Goal: Find specific page/section: Find specific page/section

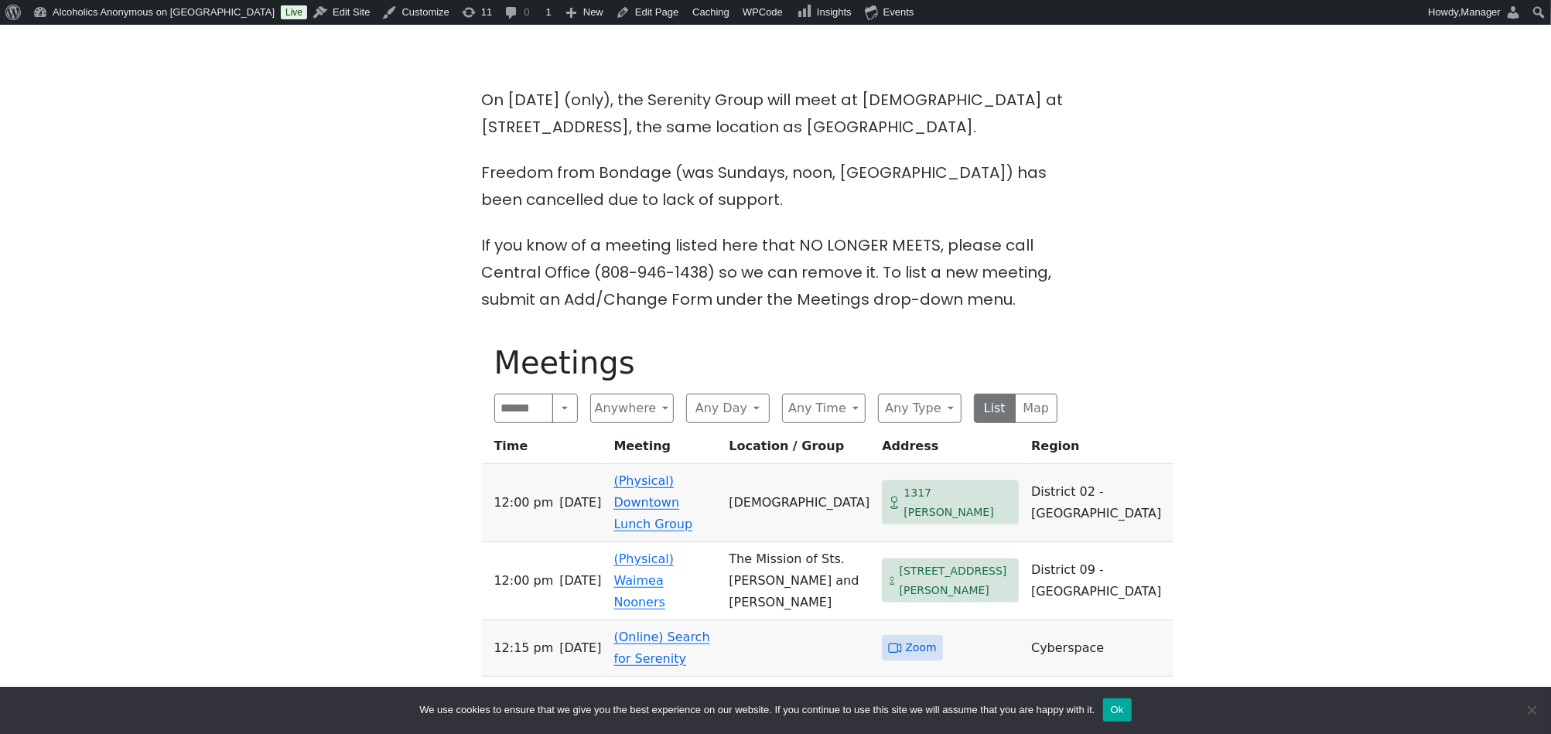
scroll to position [619, 0]
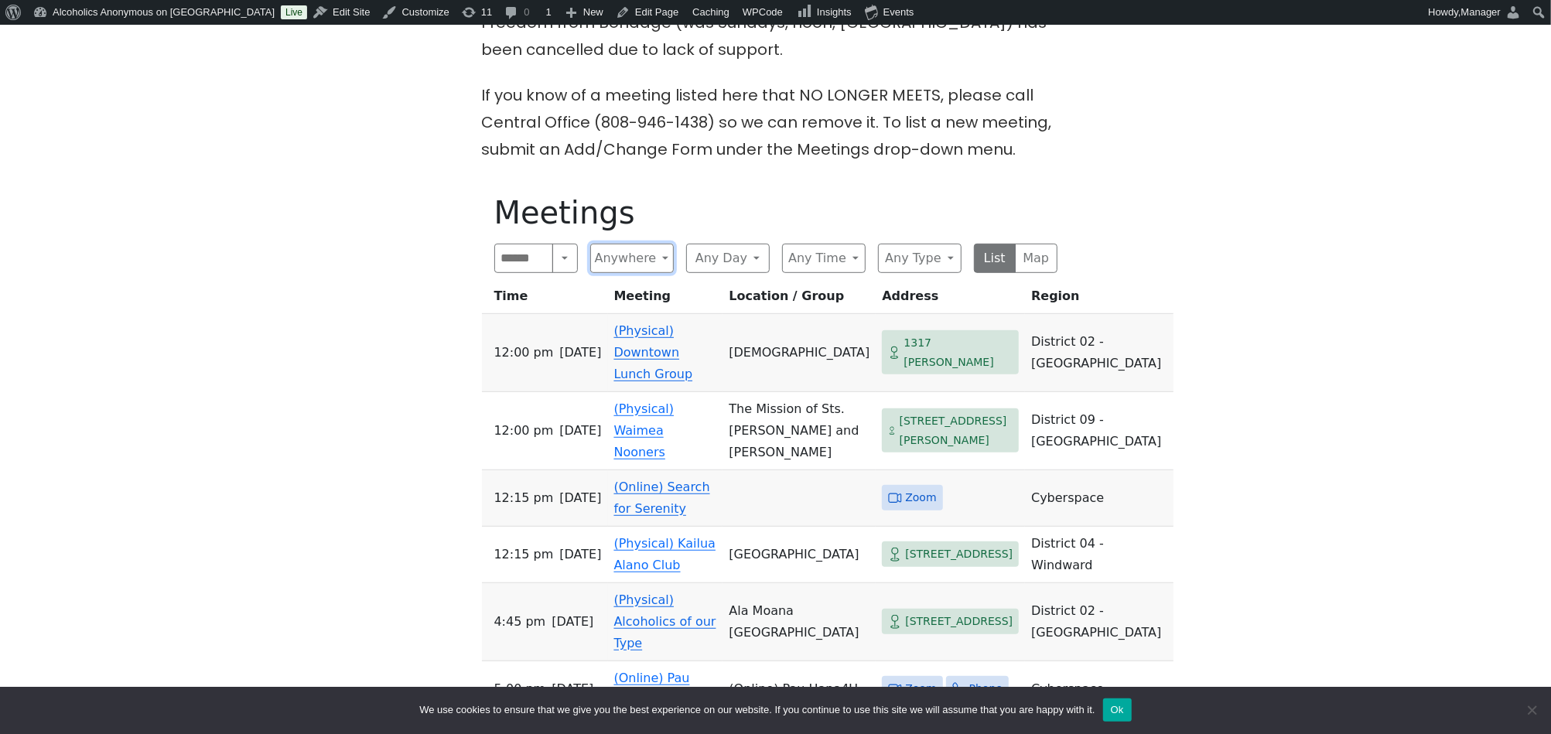
drag, startPoint x: 665, startPoint y: 259, endPoint x: 651, endPoint y: 234, distance: 28.0
click at [659, 253] on button "Anywhere" at bounding box center [632, 258] width 84 height 29
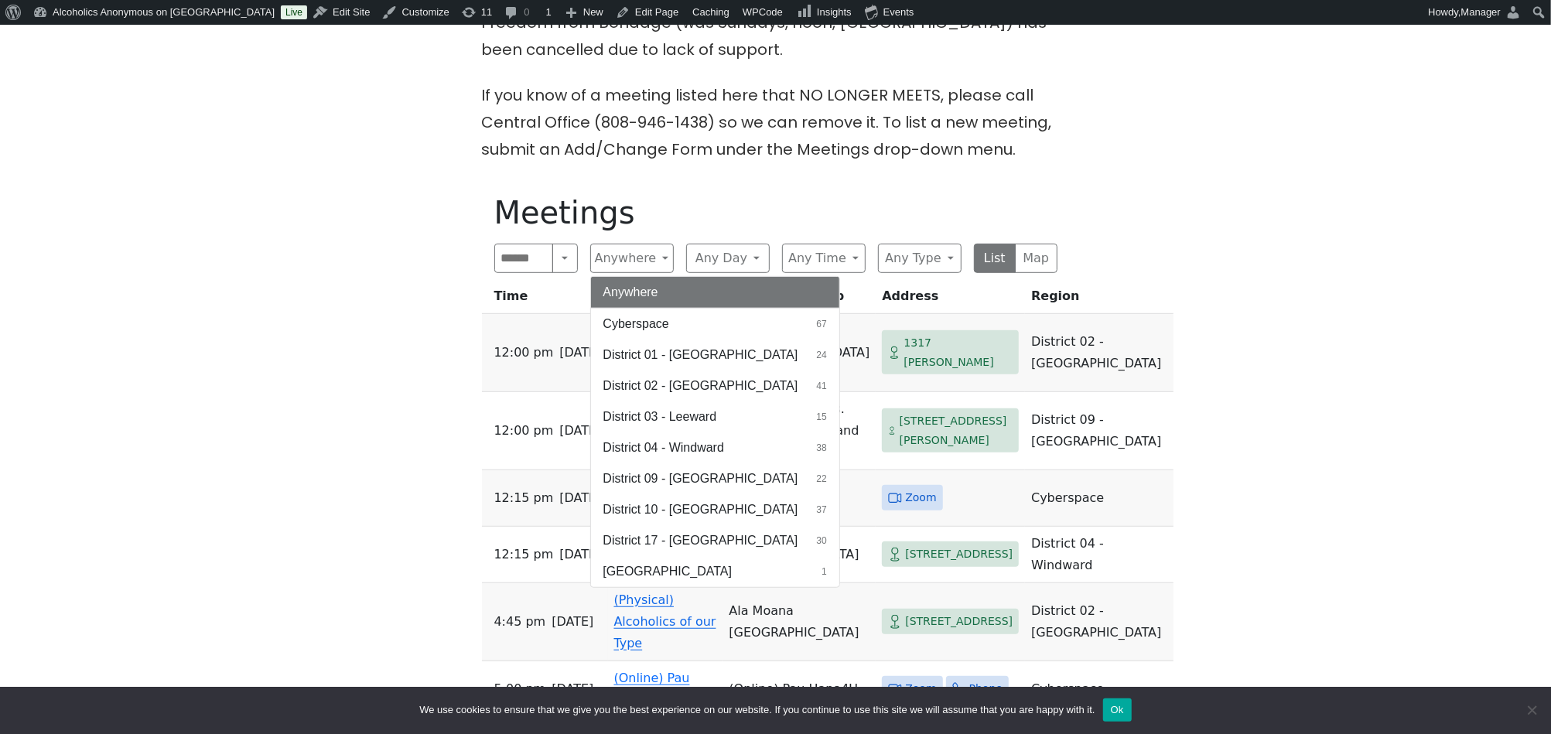
click at [672, 501] on span "District 10 - [GEOGRAPHIC_DATA]" at bounding box center [700, 510] width 195 height 19
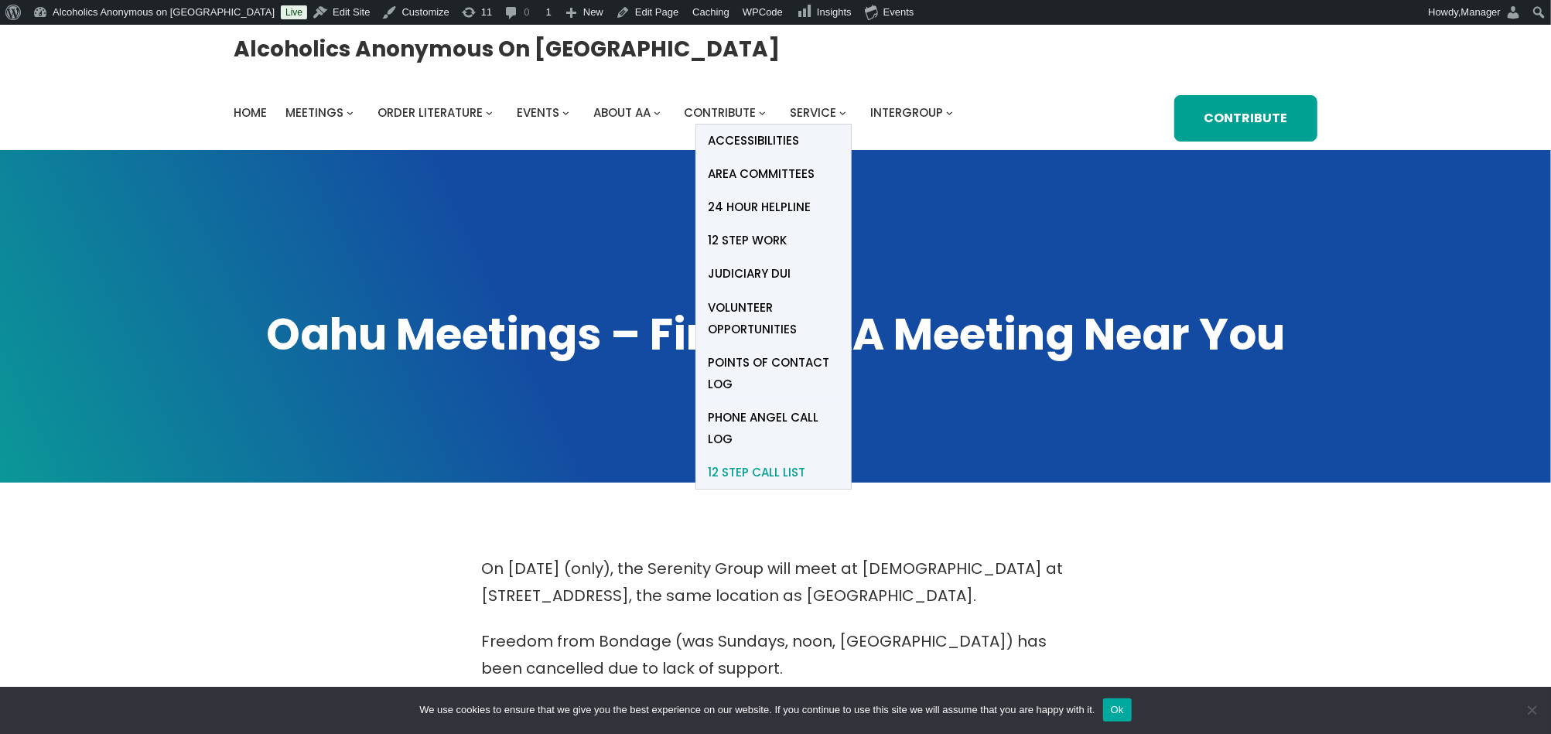
click at [760, 474] on span "12 Step Call List" at bounding box center [756, 473] width 97 height 22
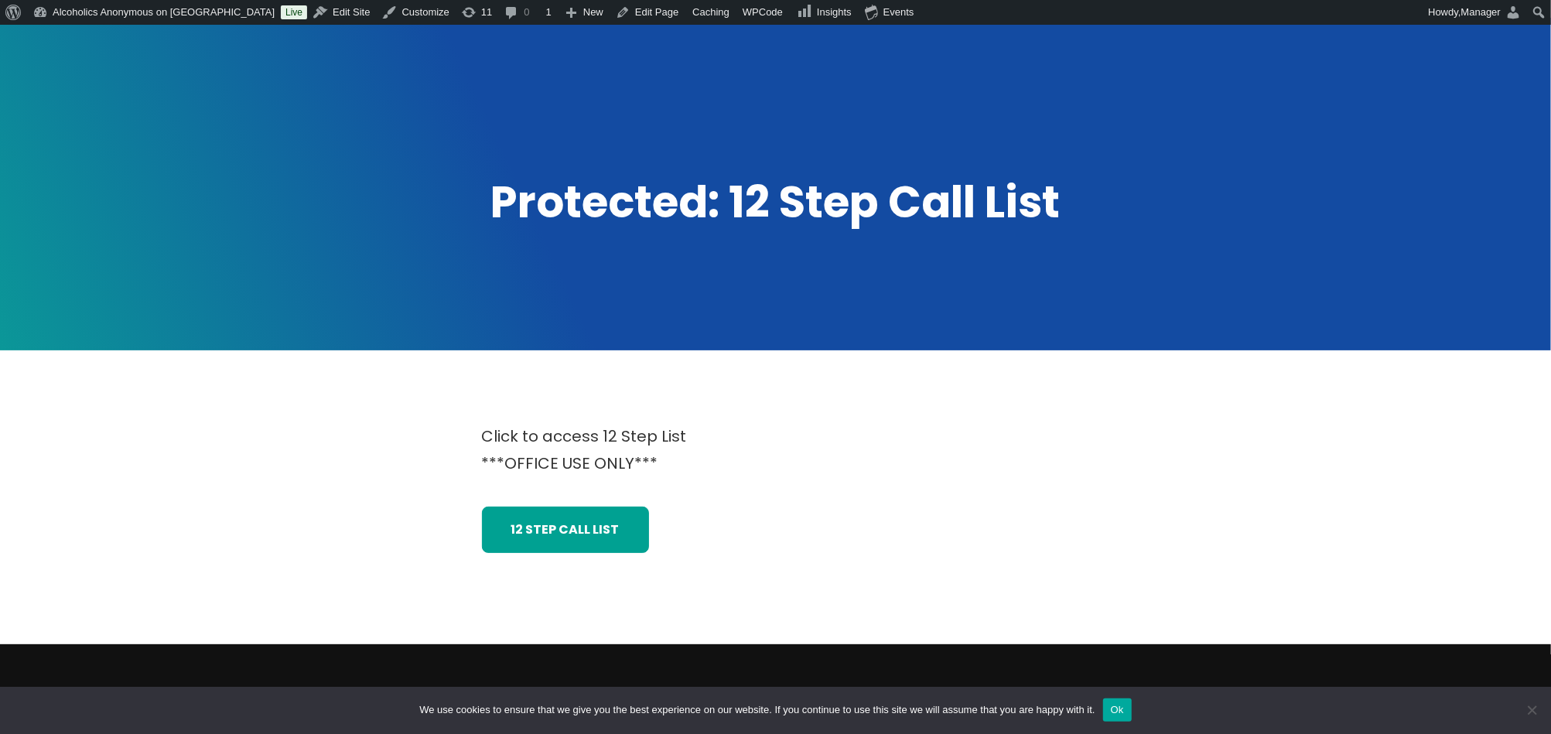
scroll to position [309, 0]
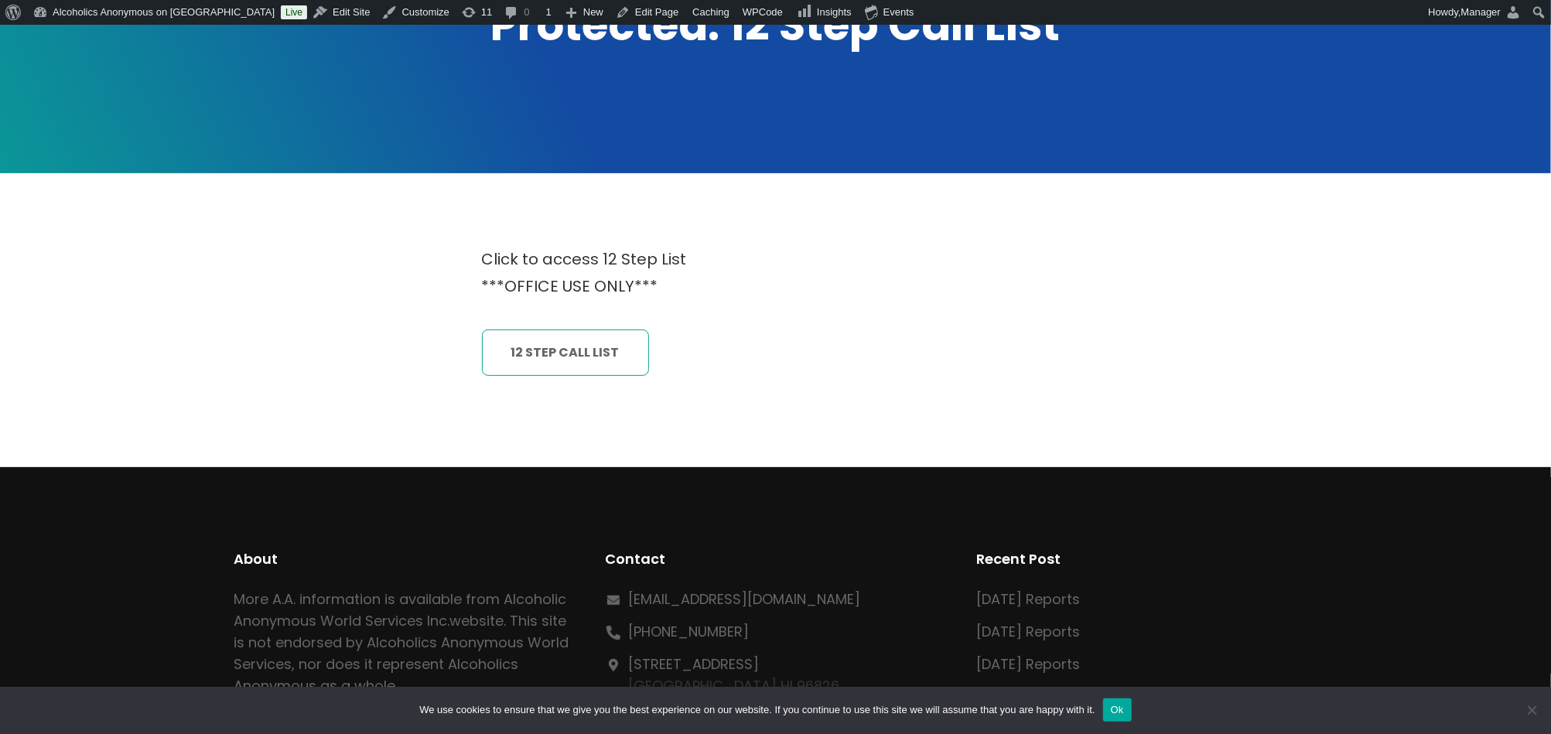
click at [601, 356] on link "12 Step CAll List" at bounding box center [565, 353] width 167 height 46
